Goal: Transaction & Acquisition: Purchase product/service

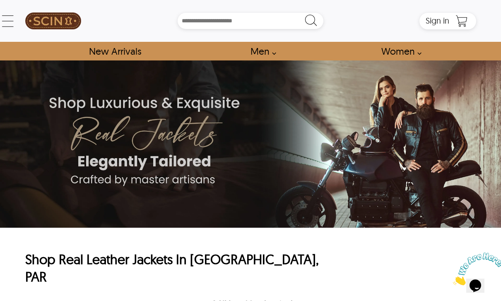
click at [270, 51] on link "Men" at bounding box center [261, 51] width 40 height 19
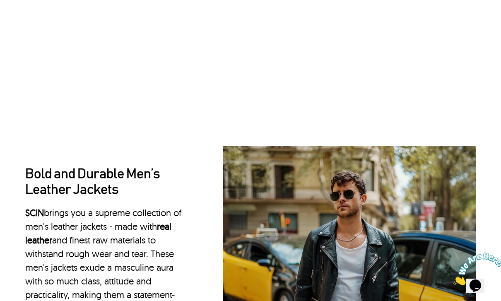
scroll to position [651, 0]
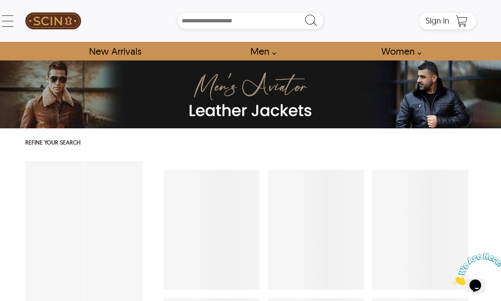
select select "********"
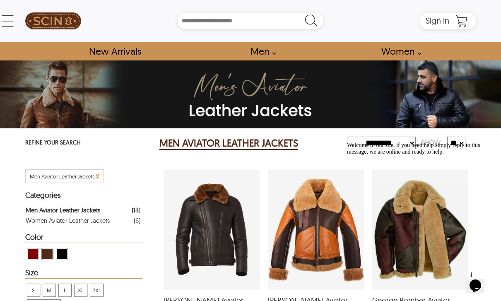
click at [266, 56] on link "Men" at bounding box center [261, 51] width 40 height 19
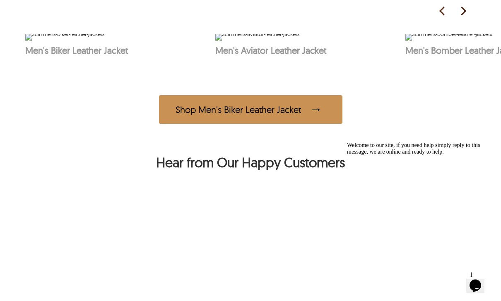
scroll to position [452, 0]
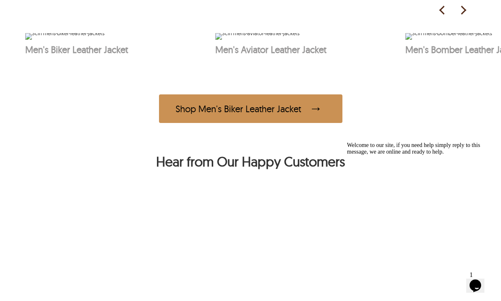
click at [463, 12] on img at bounding box center [463, 10] width 12 height 12
click at [469, 8] on img at bounding box center [463, 10] width 12 height 12
click at [465, 9] on img at bounding box center [463, 10] width 12 height 12
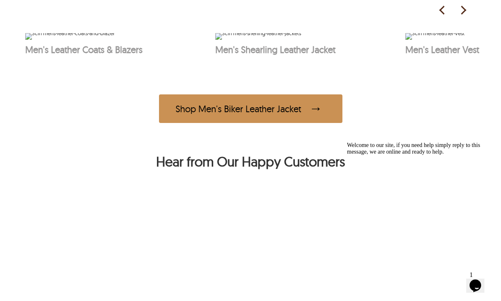
click at [466, 14] on img at bounding box center [463, 10] width 12 height 12
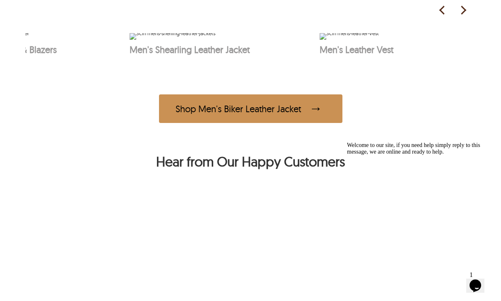
click at [438, 10] on img at bounding box center [442, 10] width 12 height 12
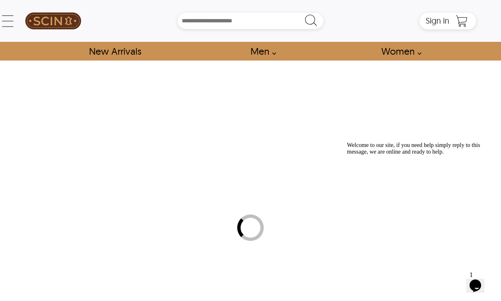
select select "********"
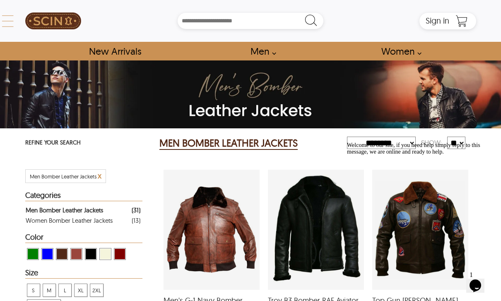
click at [14, 24] on icon at bounding box center [8, 21] width 17 height 17
